Goal: Task Accomplishment & Management: Use online tool/utility

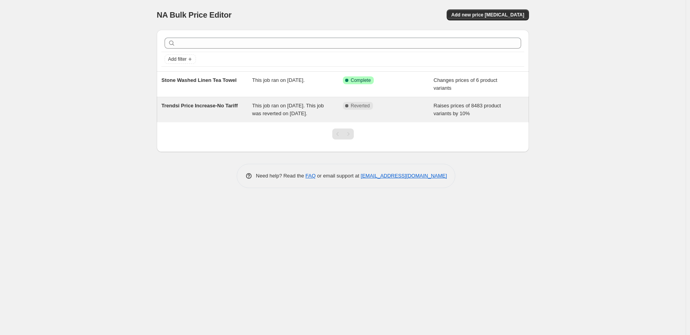
click at [216, 108] on span "Trendsi Price Increase-No Tariff" at bounding box center [199, 106] width 76 height 6
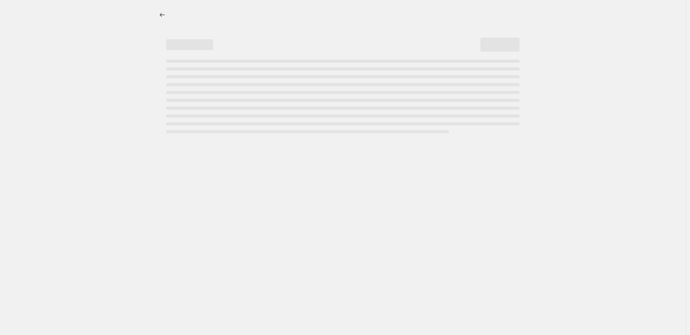
select select "percentage"
select select "remove"
select select "vendor"
select select "tag"
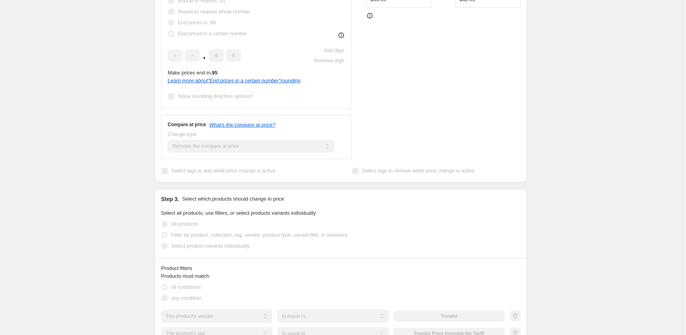
scroll to position [392, 0]
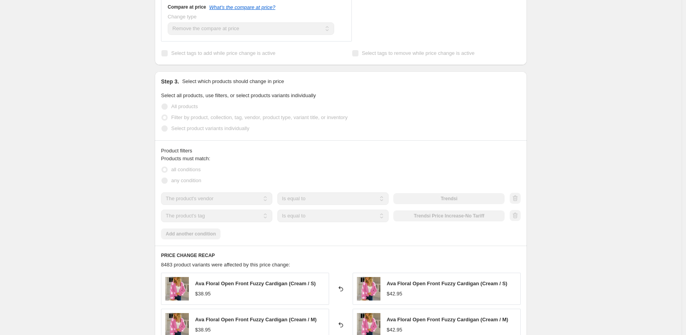
drag, startPoint x: 422, startPoint y: 215, endPoint x: 489, endPoint y: 214, distance: 67.0
click at [489, 214] on div "Trendsi Price Increase-No Tariff" at bounding box center [448, 215] width 111 height 11
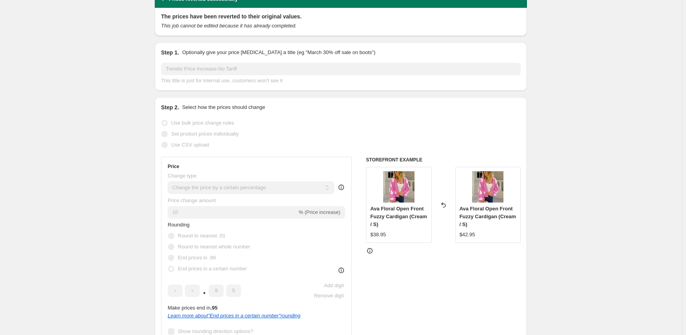
scroll to position [0, 0]
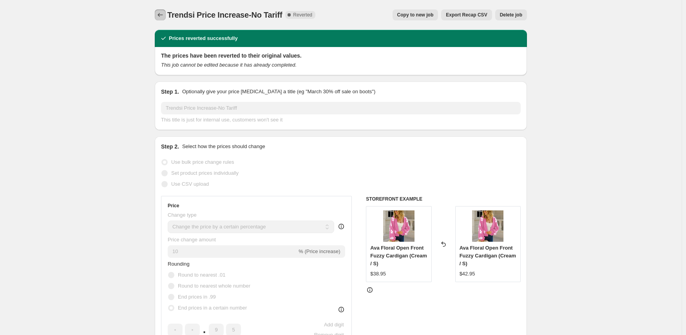
click at [162, 13] on icon "Price change jobs" at bounding box center [160, 15] width 8 height 8
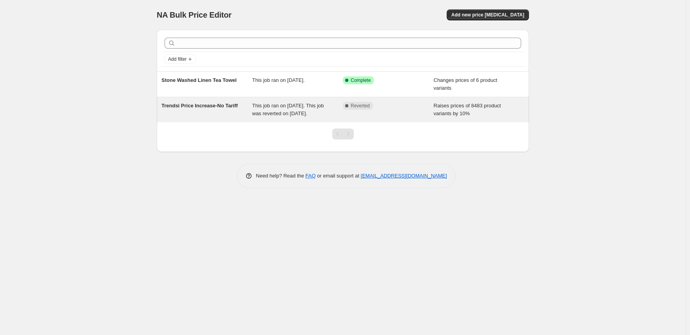
click at [365, 110] on div "Complete Reverted" at bounding box center [388, 110] width 91 height 16
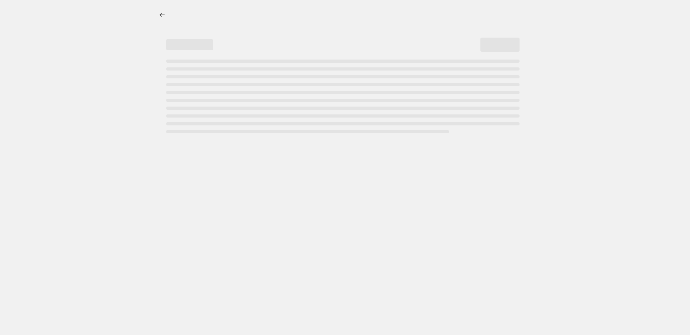
select select "percentage"
select select "remove"
select select "vendor"
select select "tag"
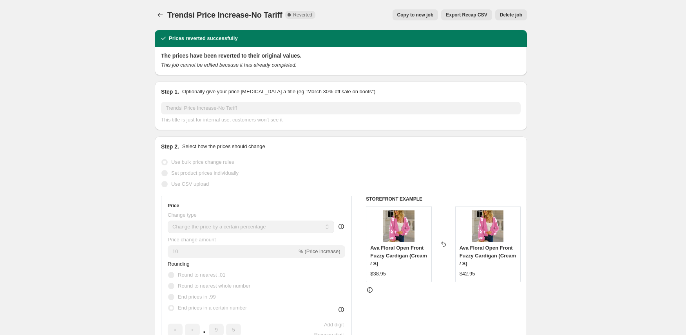
click at [433, 13] on span "Copy to new job" at bounding box center [415, 15] width 36 height 6
select select "percentage"
select select "remove"
select select "vendor"
select select "tag"
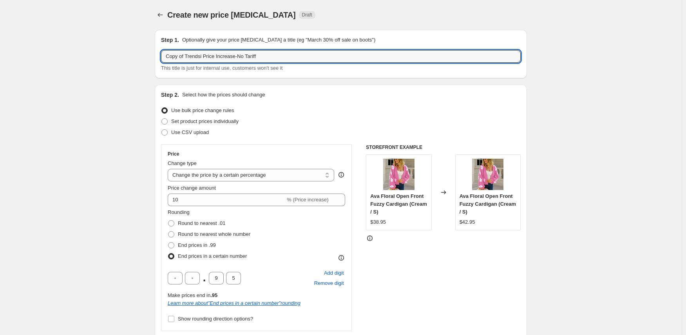
drag, startPoint x: 186, startPoint y: 55, endPoint x: 129, endPoint y: 55, distance: 57.2
click at [271, 54] on input "Trendsi Price Increase-No Tariff" at bounding box center [340, 56] width 359 height 13
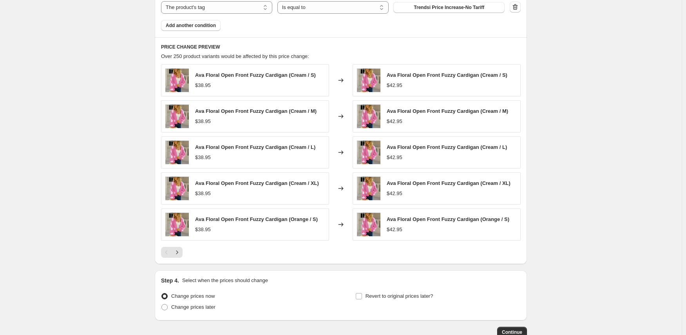
scroll to position [595, 0]
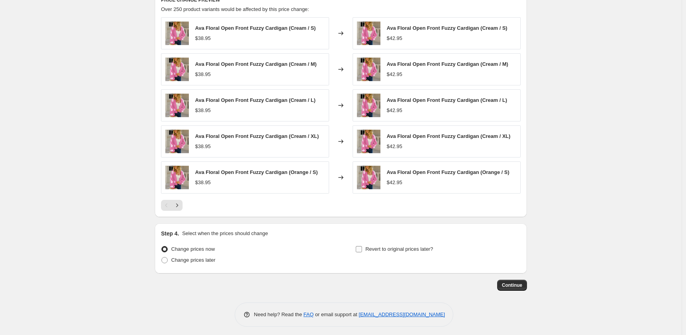
type input "Trendsi Price Increase-No Tariff 9-21"
click at [393, 247] on span "Revert to original prices later?" at bounding box center [399, 249] width 68 height 6
click at [362, 247] on input "Revert to original prices later?" at bounding box center [359, 249] width 6 height 6
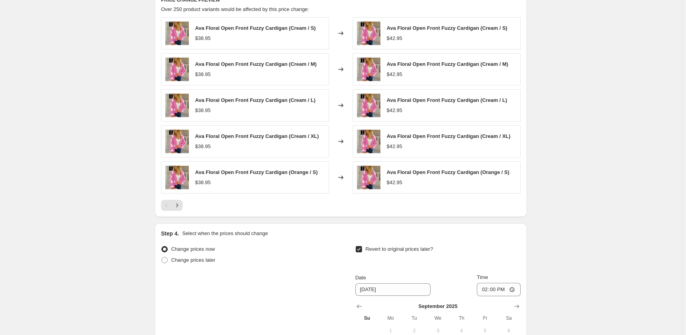
click at [393, 247] on span "Revert to original prices later?" at bounding box center [399, 249] width 68 height 6
click at [362, 247] on input "Revert to original prices later?" at bounding box center [359, 249] width 6 height 6
checkbox input "false"
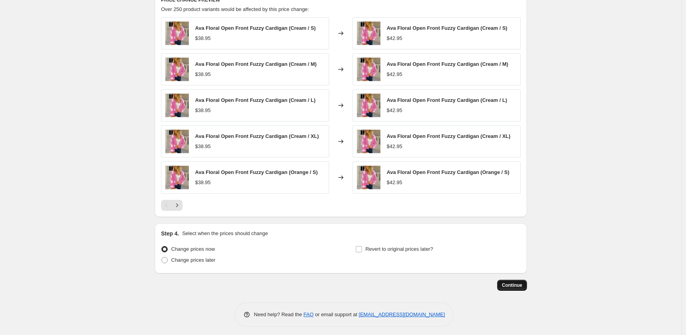
click at [519, 282] on span "Continue" at bounding box center [512, 285] width 20 height 6
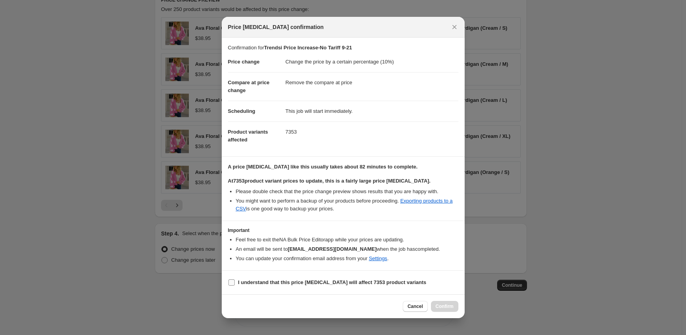
click at [334, 279] on b "I understand that this price [MEDICAL_DATA] will affect 7353 product variants" at bounding box center [332, 282] width 188 height 6
click at [235, 279] on input "I understand that this price [MEDICAL_DATA] will affect 7353 product variants" at bounding box center [231, 282] width 6 height 6
checkbox input "true"
click at [445, 305] on span "Confirm" at bounding box center [444, 306] width 18 height 6
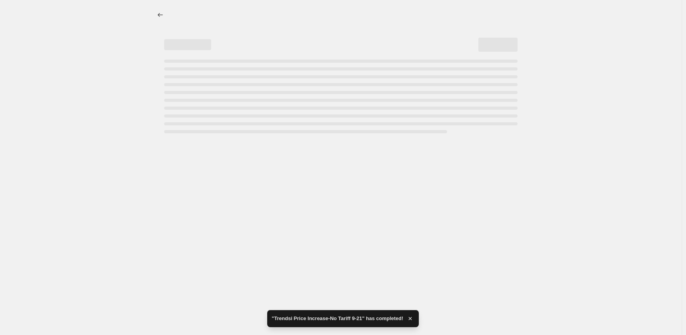
select select "percentage"
select select "remove"
select select "vendor"
select select "tag"
